Goal: Task Accomplishment & Management: Manage account settings

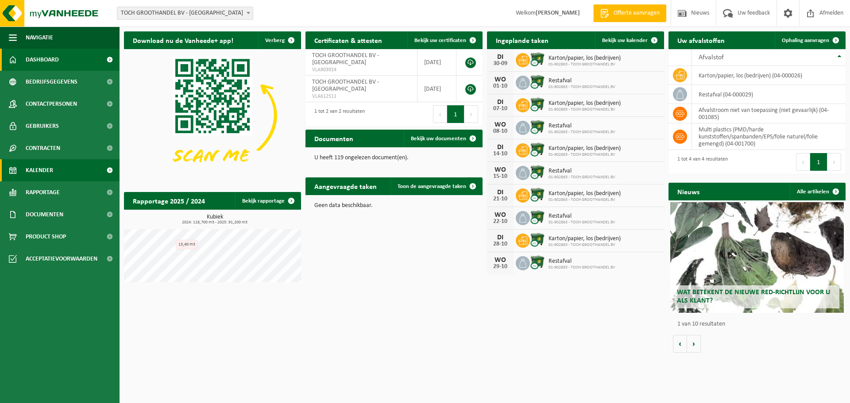
click at [39, 172] on span "Kalender" at bounding box center [39, 170] width 27 height 22
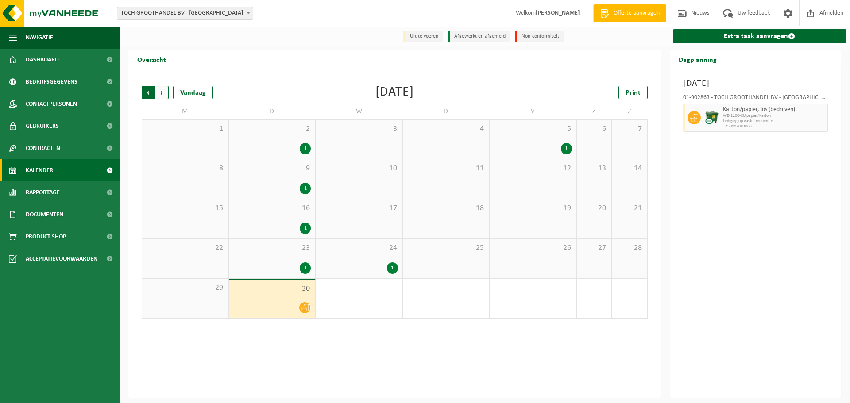
click at [162, 94] on span "Volgende" at bounding box center [161, 92] width 13 height 13
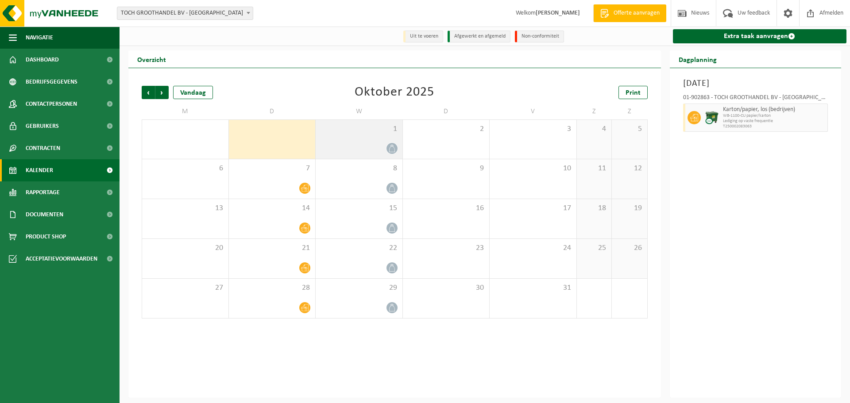
click at [388, 141] on div "1" at bounding box center [359, 139] width 87 height 39
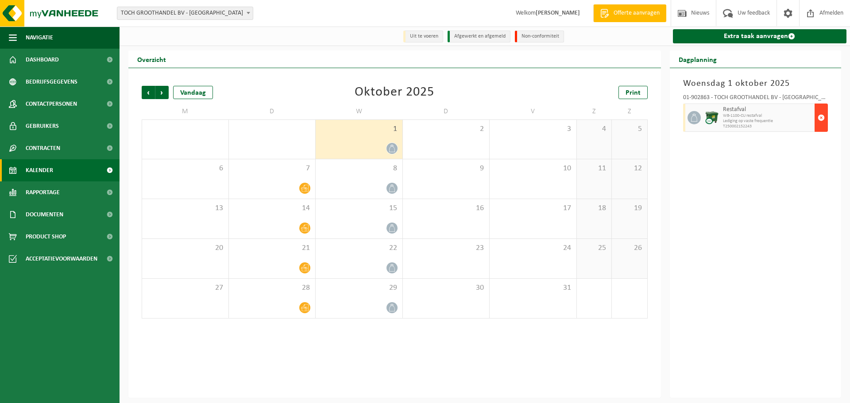
click at [825, 119] on button "button" at bounding box center [820, 118] width 13 height 28
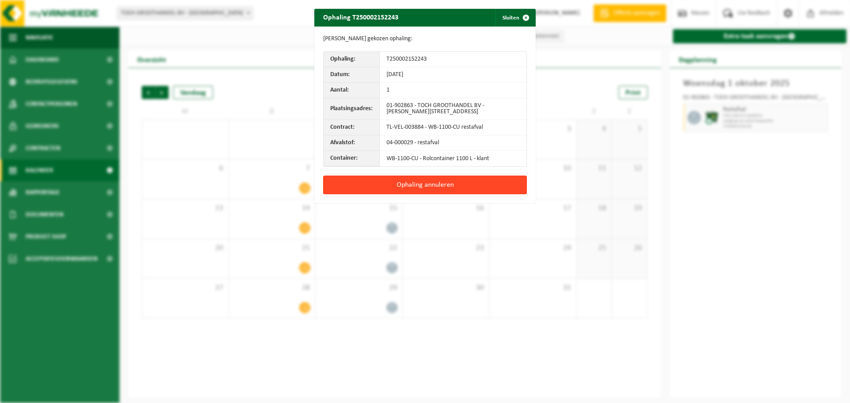
click at [436, 184] on button "Ophaling annuleren" at bounding box center [425, 185] width 204 height 19
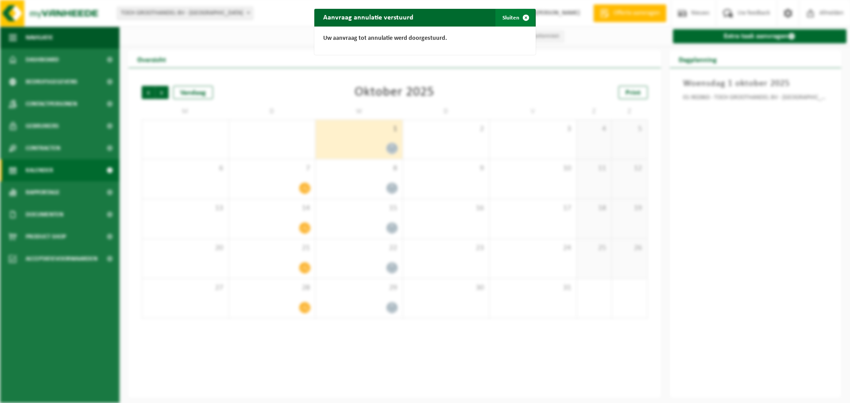
click at [523, 16] on span "button" at bounding box center [526, 18] width 18 height 18
